Goal: Information Seeking & Learning: Check status

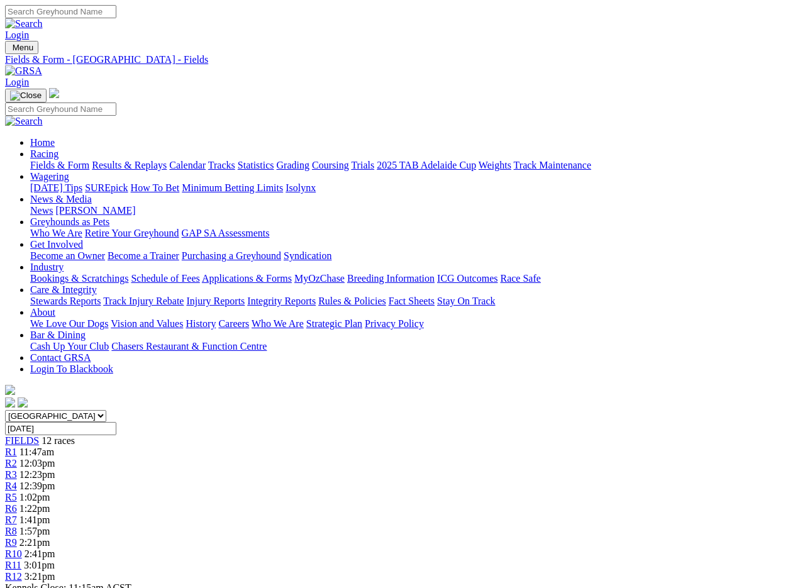
click at [156, 160] on link "Results & Replays" at bounding box center [129, 165] width 75 height 11
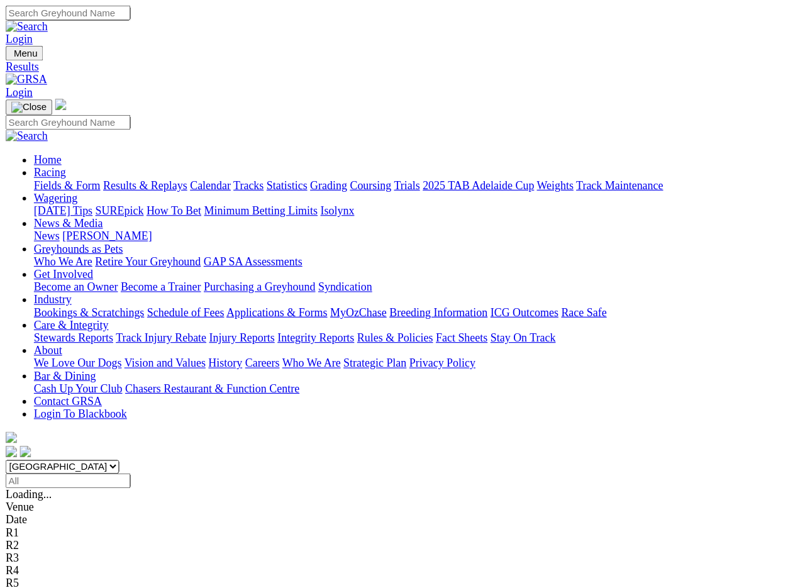
scroll to position [2, 0]
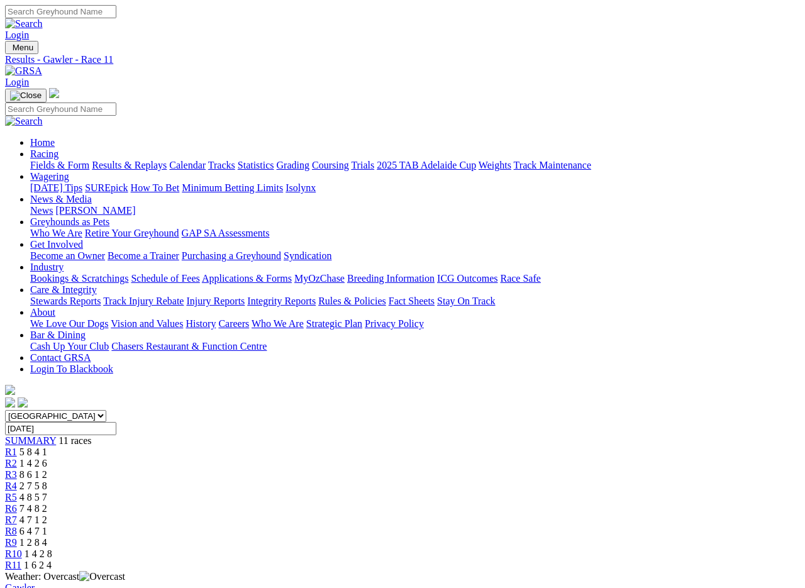
scroll to position [2, 0]
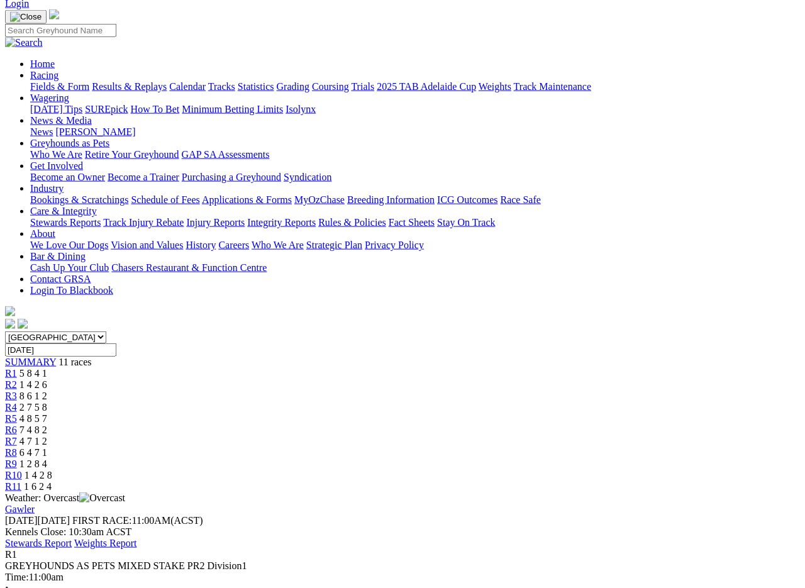
scroll to position [79, 0]
click at [17, 379] on link "R2" at bounding box center [11, 384] width 12 height 11
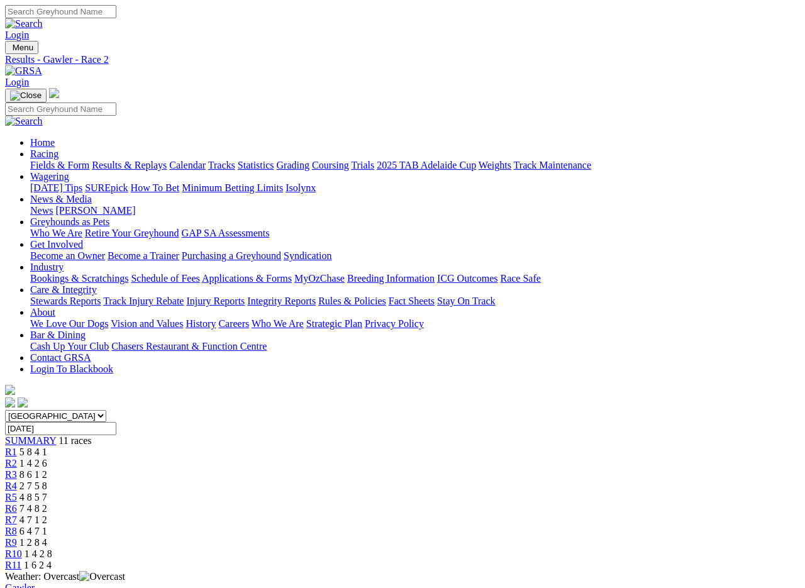
click at [17, 469] on span "R3" at bounding box center [11, 474] width 12 height 11
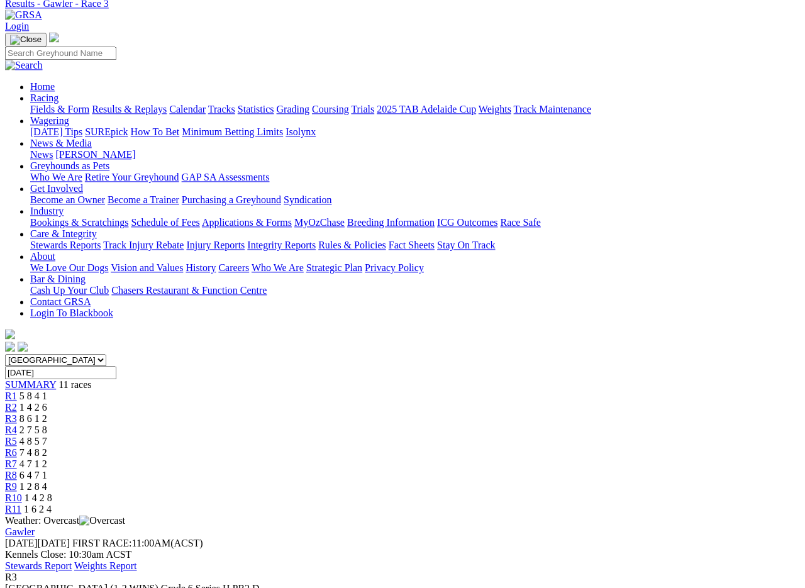
scroll to position [67, 0]
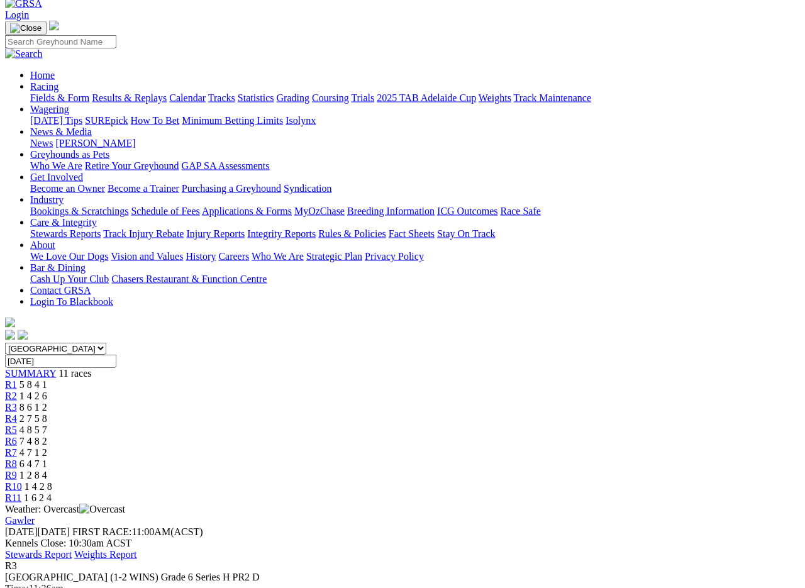
click at [17, 413] on span "R4" at bounding box center [11, 418] width 12 height 11
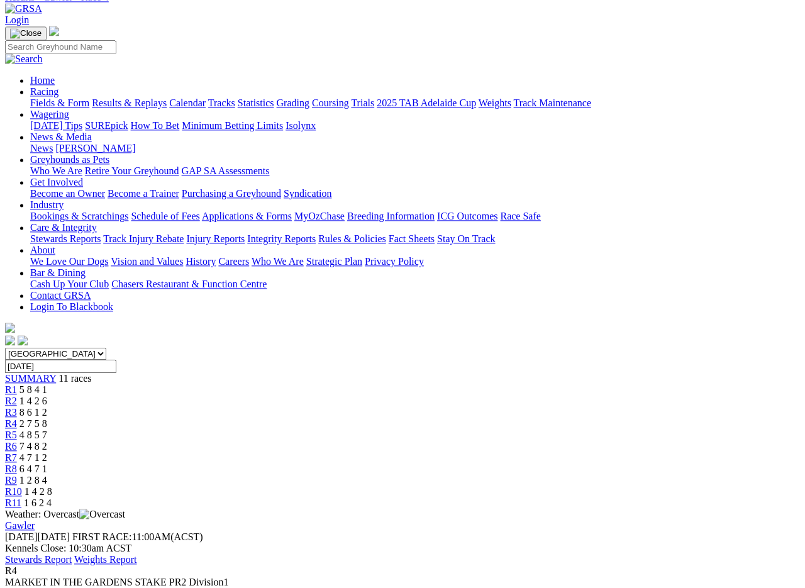
click at [17, 429] on span "R5" at bounding box center [11, 434] width 12 height 11
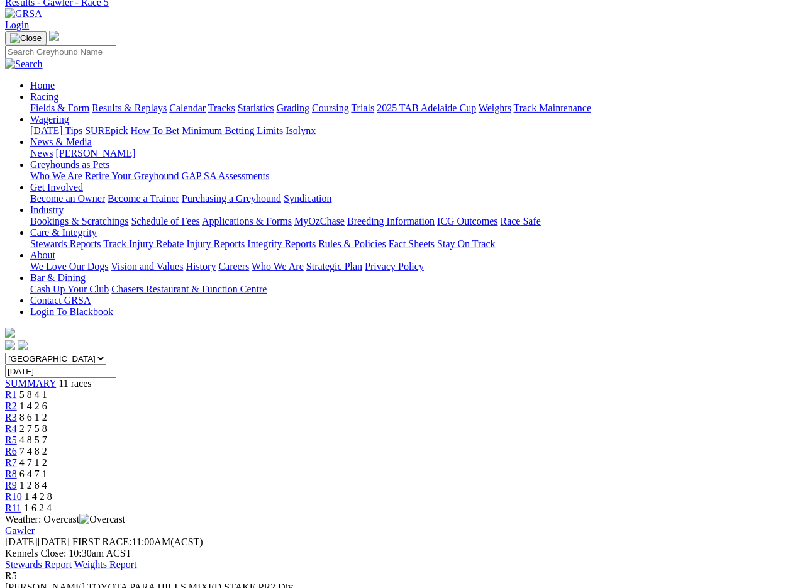
scroll to position [82, 0]
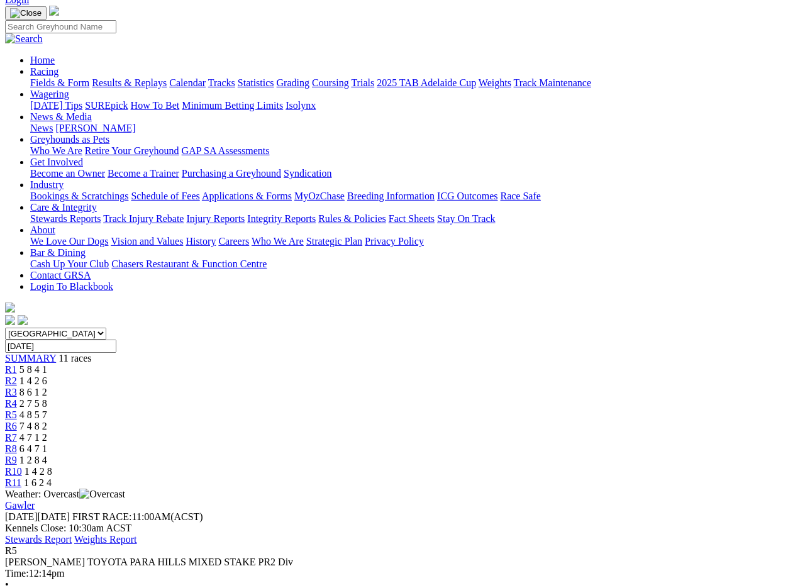
click at [17, 421] on span "R6" at bounding box center [11, 426] width 12 height 11
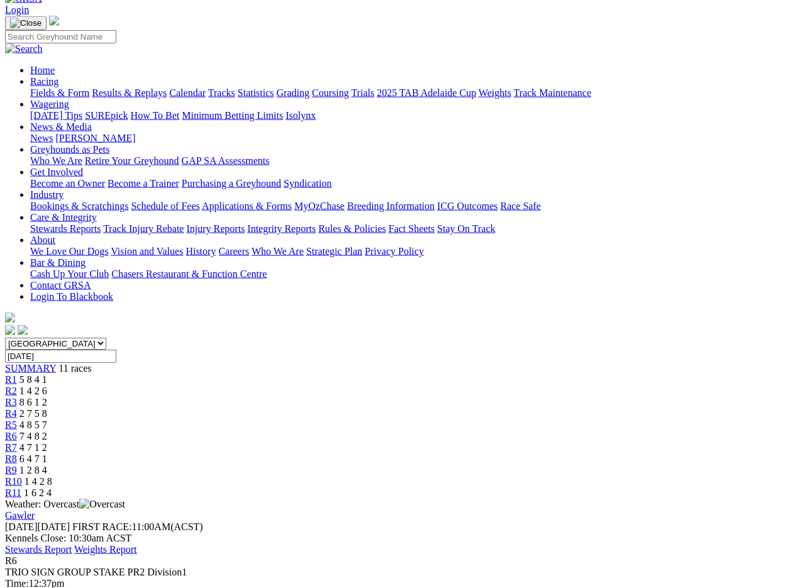
scroll to position [73, 0]
click at [17, 441] on span "R7" at bounding box center [11, 446] width 12 height 11
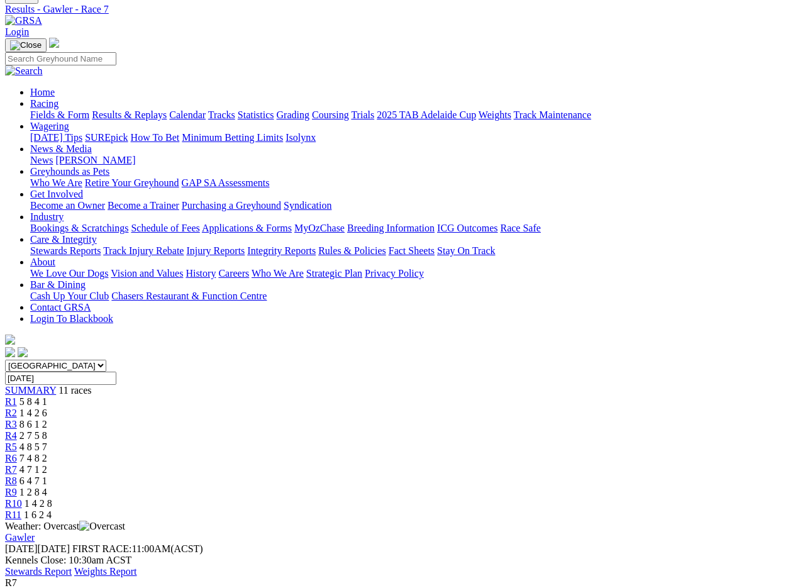
scroll to position [49, 0]
click at [17, 477] on span "R8" at bounding box center [11, 482] width 12 height 11
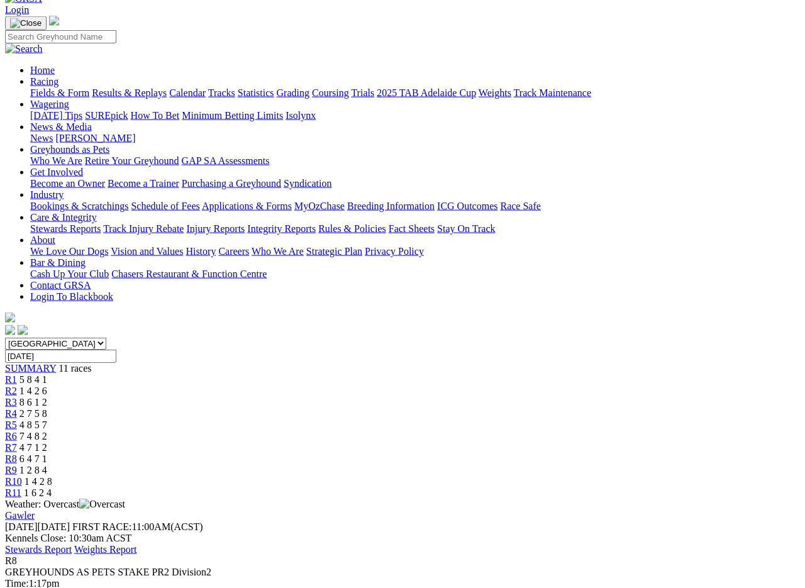
scroll to position [75, 0]
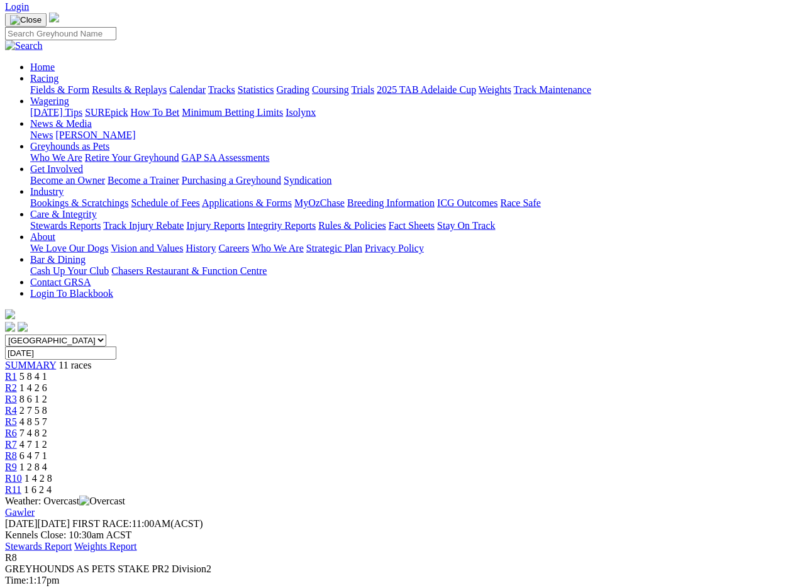
click at [17, 462] on link "R9" at bounding box center [11, 467] width 12 height 11
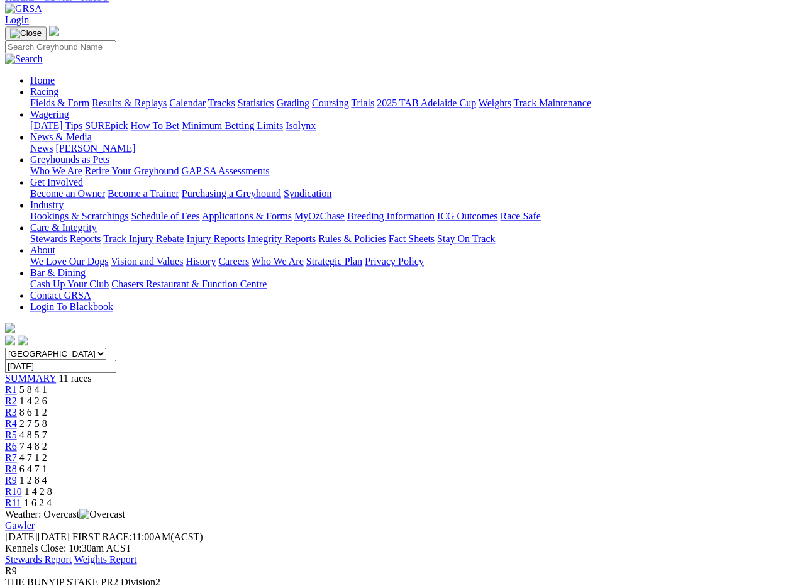
scroll to position [66, 0]
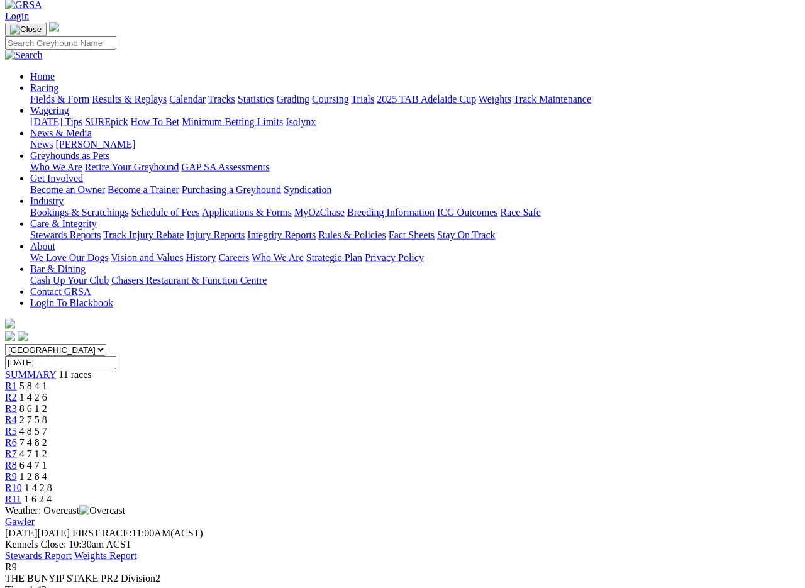
click at [22, 482] on span "R10" at bounding box center [13, 487] width 17 height 11
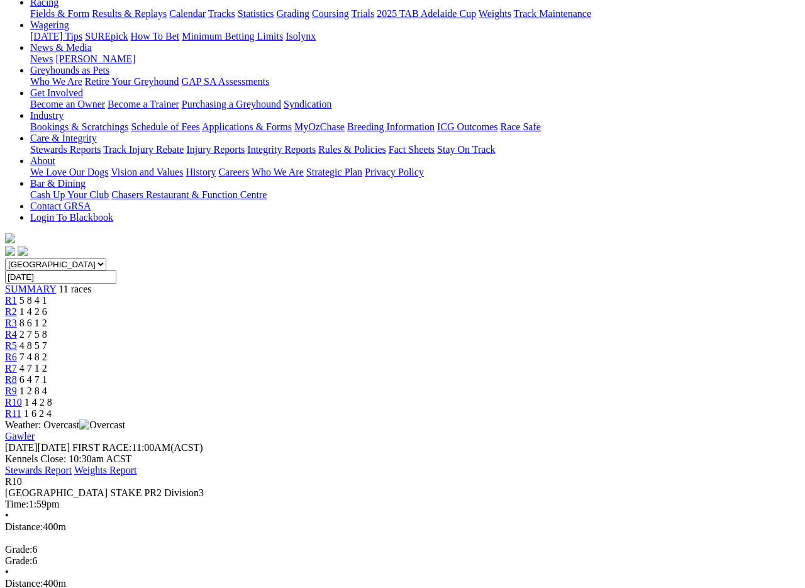
scroll to position [153, 0]
click at [21, 407] on span "R11" at bounding box center [13, 412] width 16 height 11
